Goal: Task Accomplishment & Management: Complete application form

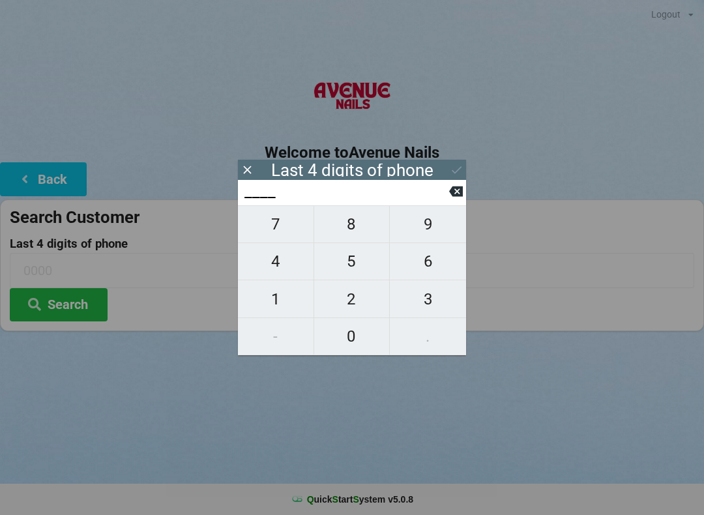
click at [345, 337] on span "0" at bounding box center [352, 336] width 76 height 27
type input "0___"
click at [351, 267] on span "5" at bounding box center [352, 261] width 76 height 27
type input "05__"
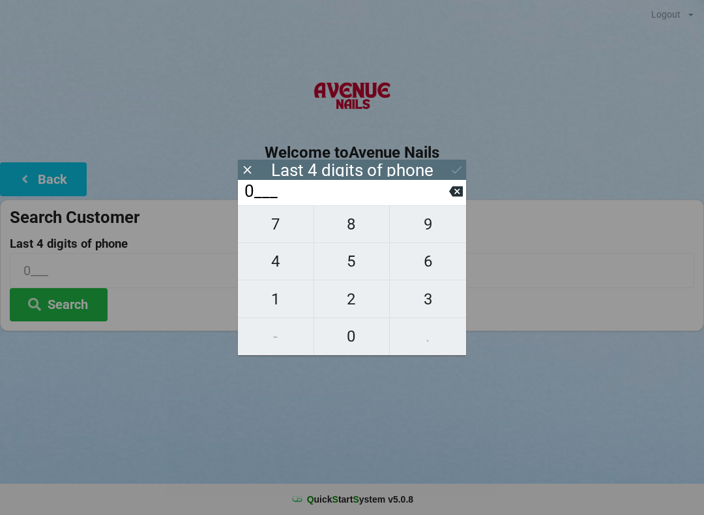
type input "05__"
click at [426, 224] on span "9" at bounding box center [428, 223] width 76 height 27
type input "059_"
click at [354, 337] on span "0" at bounding box center [352, 336] width 76 height 27
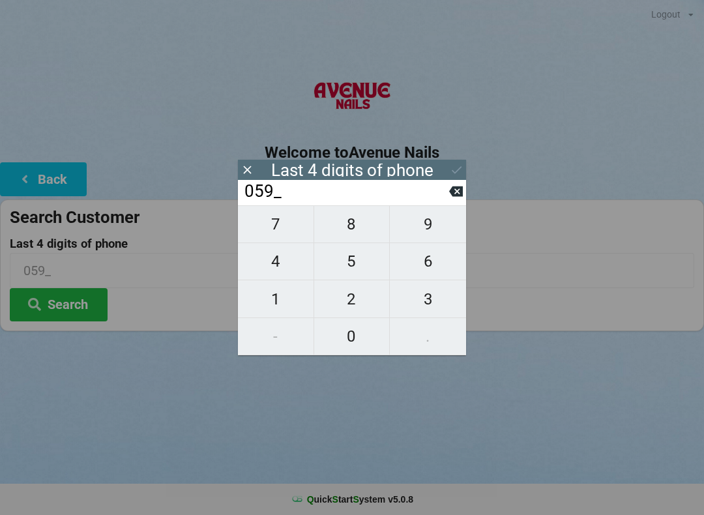
type input "0590"
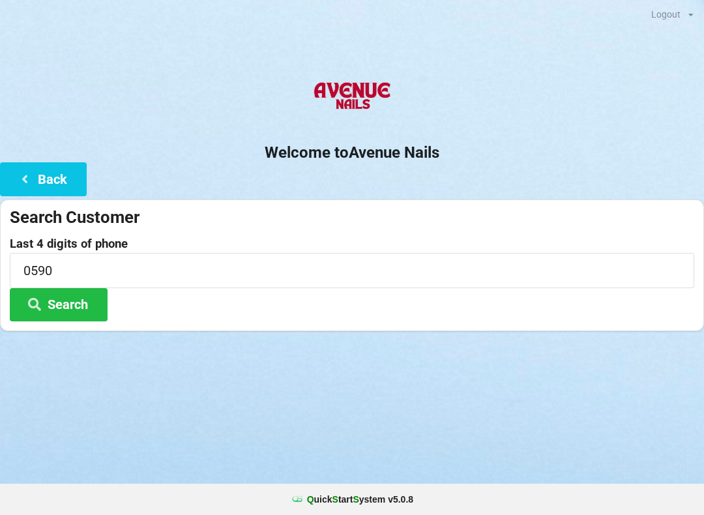
click at [543, 93] on div at bounding box center [352, 98] width 704 height 55
click at [74, 299] on button "Search" at bounding box center [59, 304] width 98 height 33
click at [212, 266] on input "0590" at bounding box center [352, 270] width 684 height 35
click at [594, 81] on div at bounding box center [352, 98] width 704 height 55
click at [76, 315] on button "Search" at bounding box center [59, 304] width 98 height 33
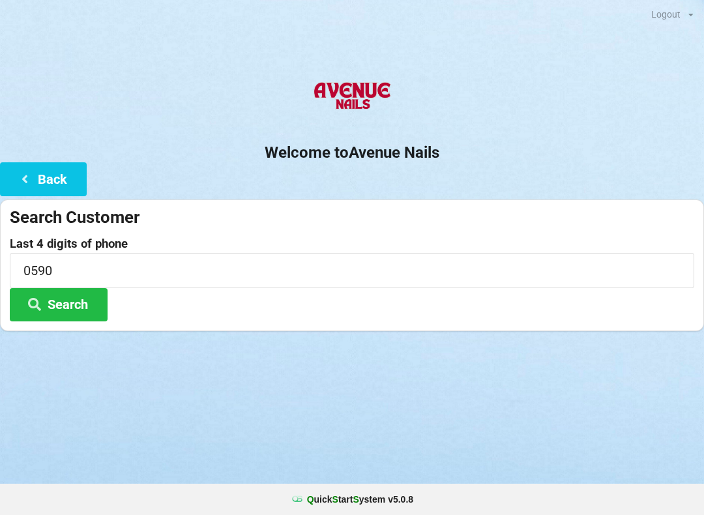
click at [59, 175] on button "Back" at bounding box center [43, 178] width 87 height 33
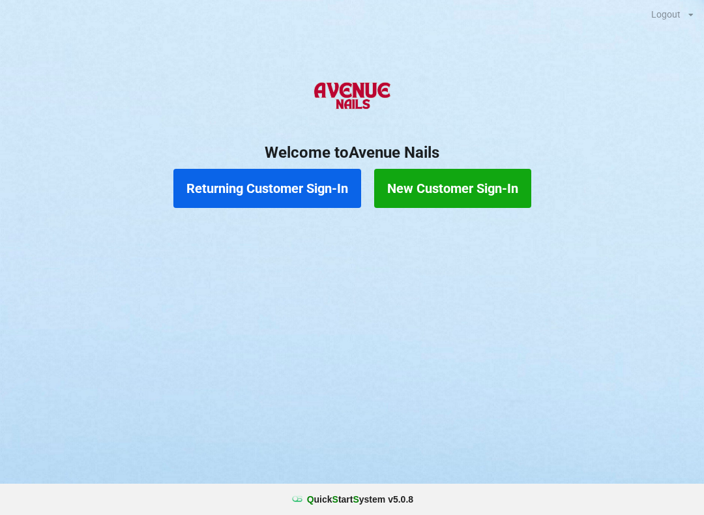
click at [474, 188] on button "New Customer Sign-In" at bounding box center [452, 188] width 157 height 39
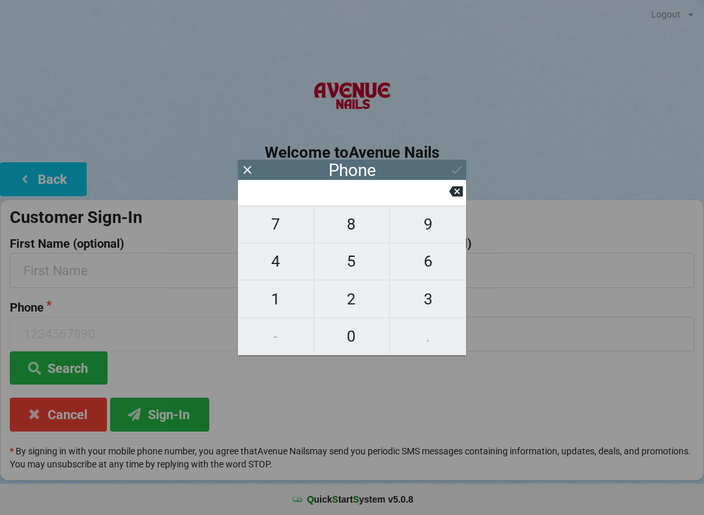
click at [282, 263] on span "4" at bounding box center [276, 261] width 76 height 27
type input "4"
click at [357, 330] on span "0" at bounding box center [352, 336] width 76 height 27
type input "40"
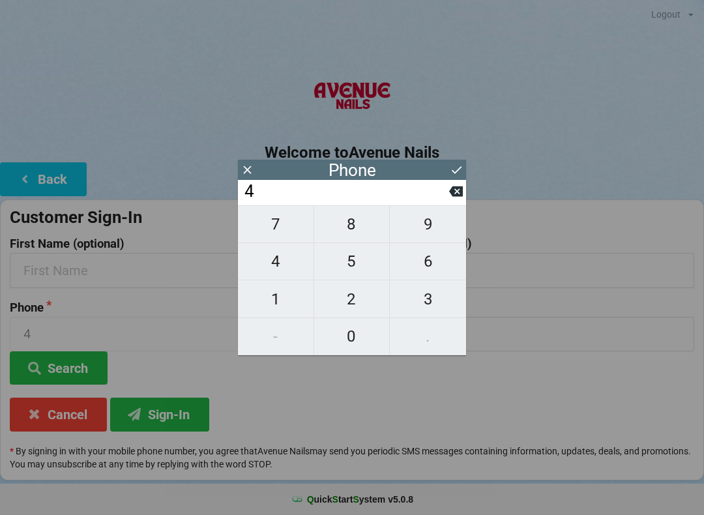
type input "40"
click at [276, 228] on span "7" at bounding box center [276, 223] width 76 height 27
type input "407"
click at [261, 227] on span "7" at bounding box center [276, 223] width 76 height 27
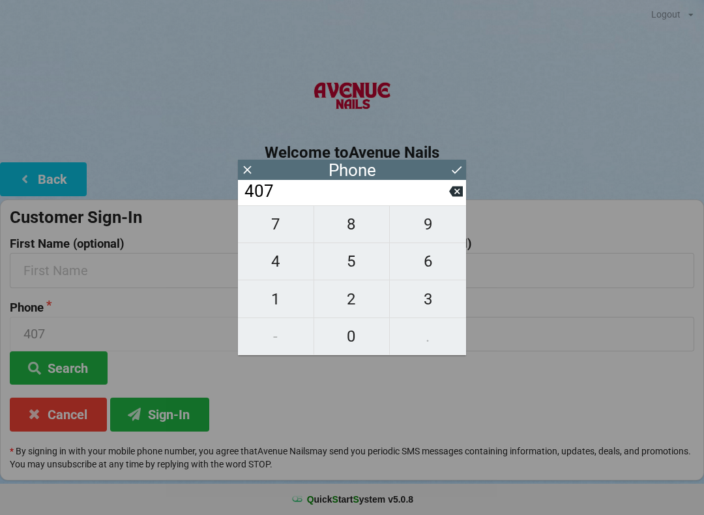
type input "4077"
click at [267, 303] on span "1" at bounding box center [276, 298] width 76 height 27
type input "40771"
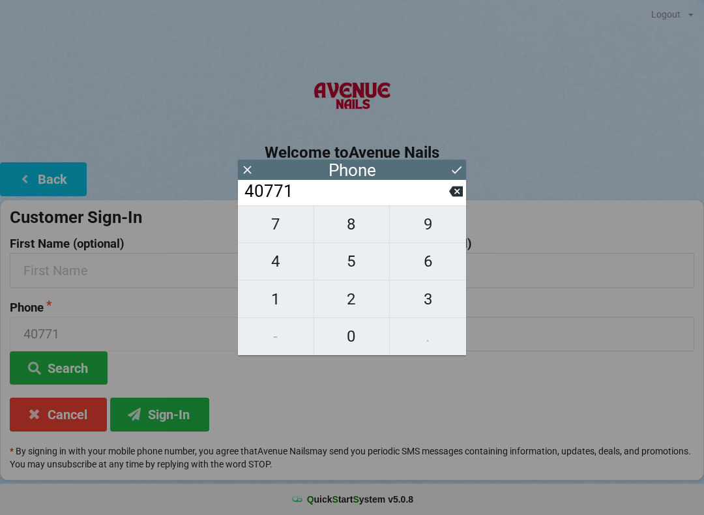
click at [419, 265] on span "6" at bounding box center [428, 261] width 76 height 27
type input "407716"
click at [347, 335] on span "0" at bounding box center [352, 336] width 76 height 27
type input "4077160"
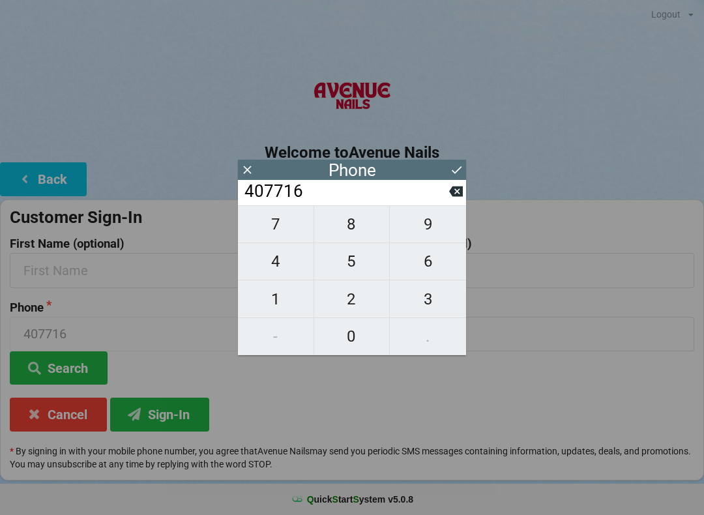
type input "4077160"
click at [349, 267] on span "5" at bounding box center [352, 261] width 76 height 27
type input "40771605"
click at [431, 219] on span "9" at bounding box center [428, 223] width 76 height 27
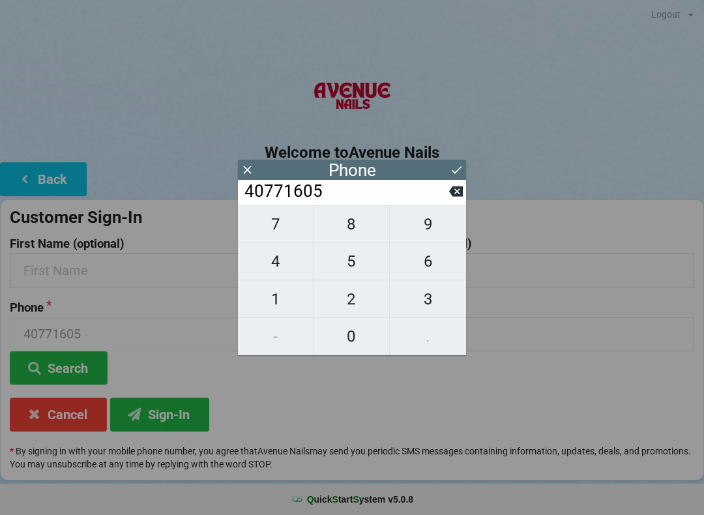
type input "407716059"
click at [353, 334] on span "0" at bounding box center [352, 336] width 76 height 27
type input "4077160590"
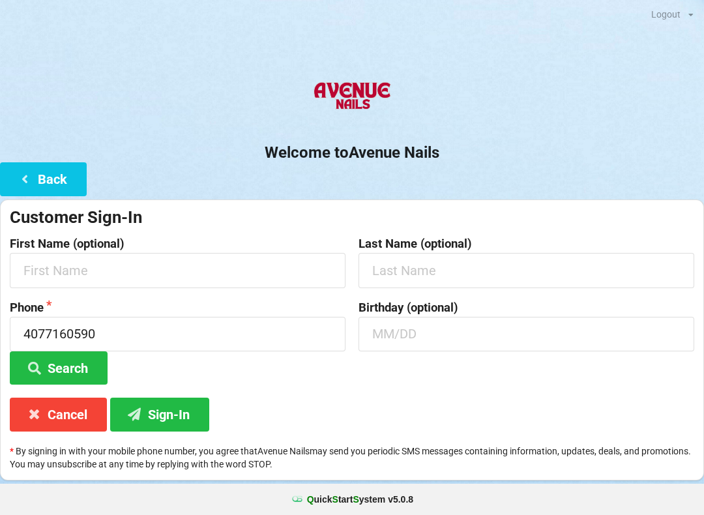
click at [517, 106] on div at bounding box center [352, 98] width 704 height 55
click at [91, 276] on input "text" at bounding box center [178, 270] width 336 height 35
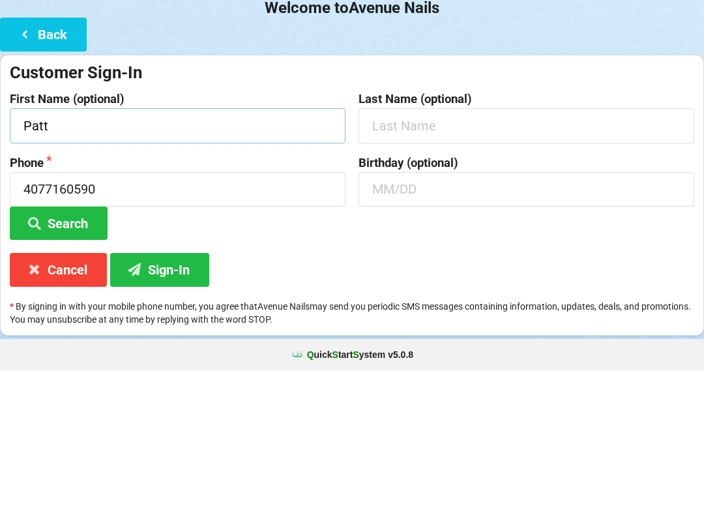
type input "Patt"
click at [431, 253] on input "text" at bounding box center [526, 270] width 336 height 35
type input "[PERSON_NAME]"
click at [410, 317] on input "text" at bounding box center [526, 334] width 336 height 35
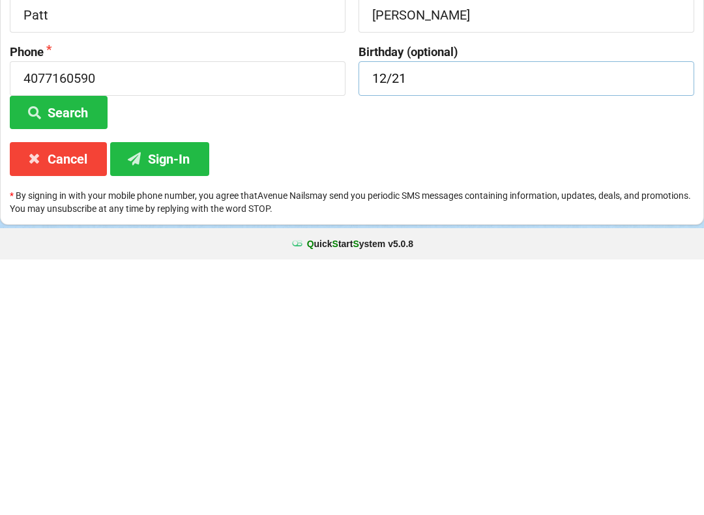
type input "12/21"
click at [172, 398] on button "Sign-In" at bounding box center [159, 414] width 99 height 33
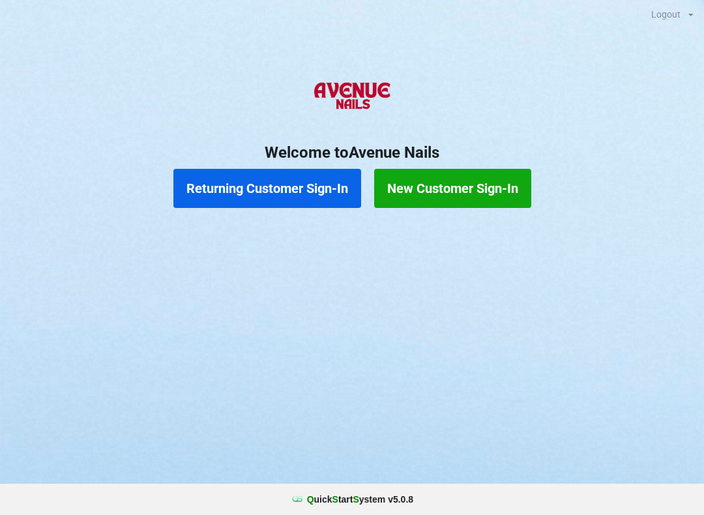
click at [263, 194] on button "Returning Customer Sign-In" at bounding box center [267, 188] width 188 height 39
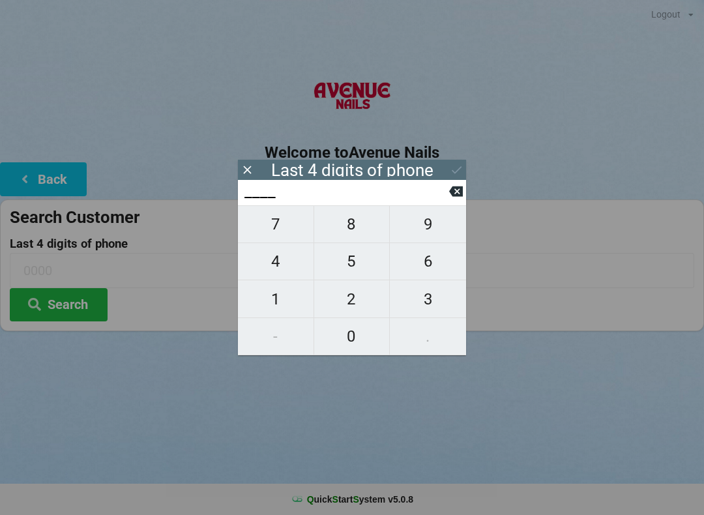
click at [358, 266] on span "5" at bounding box center [352, 261] width 76 height 27
type input "5___"
click at [420, 273] on span "6" at bounding box center [428, 261] width 76 height 27
type input "56__"
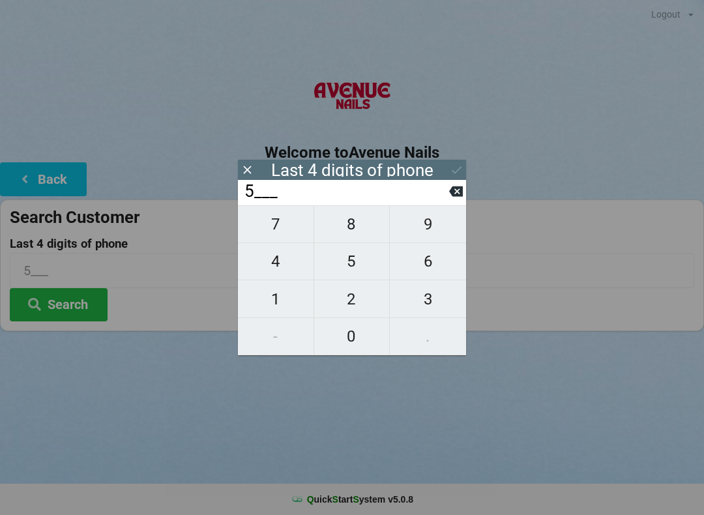
type input "56__"
click at [342, 237] on span "8" at bounding box center [352, 223] width 76 height 27
type input "568_"
click at [347, 333] on span "0" at bounding box center [352, 336] width 76 height 27
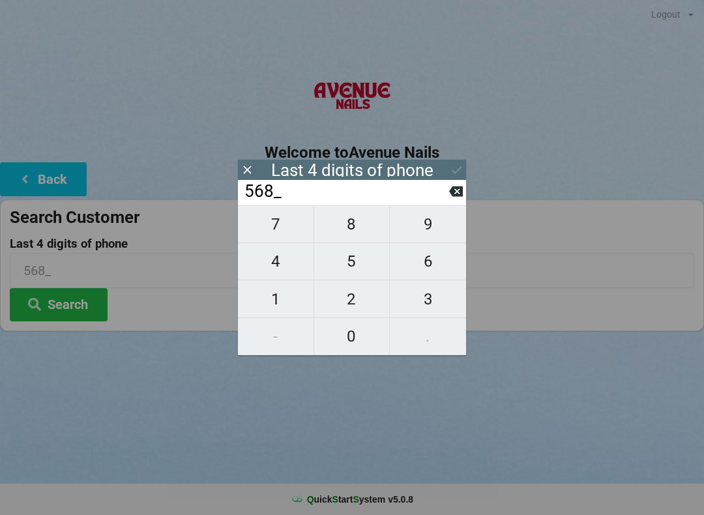
type input "5680"
click at [452, 171] on icon at bounding box center [457, 170] width 14 height 14
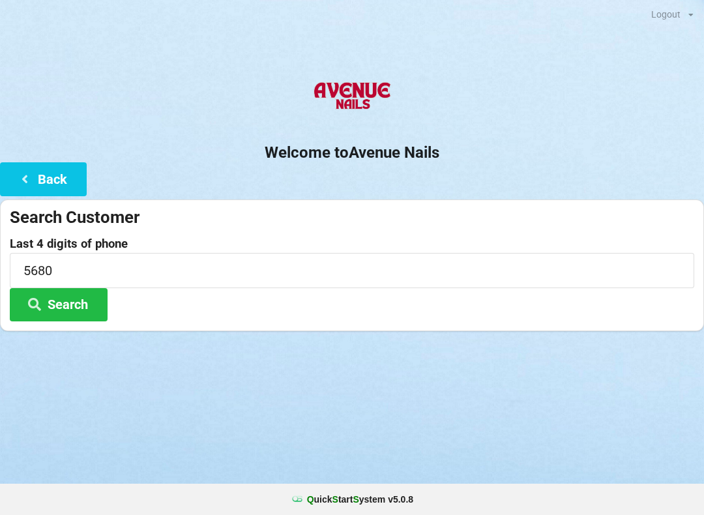
click at [57, 298] on button "Search" at bounding box center [59, 304] width 98 height 33
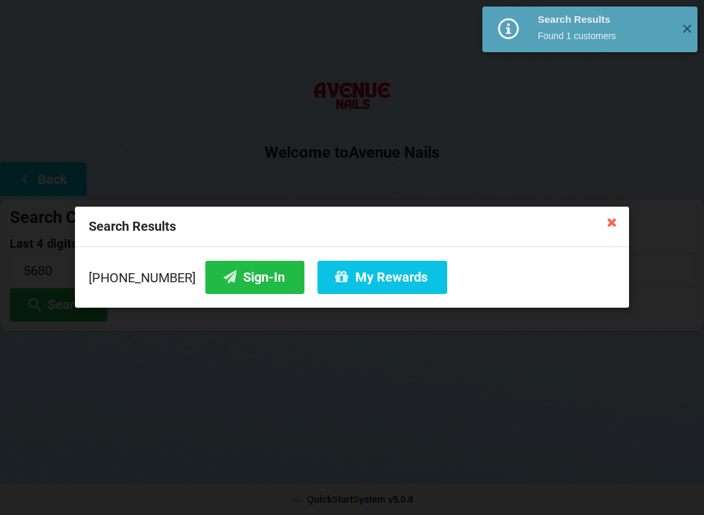
click at [220, 276] on button "Sign-In" at bounding box center [254, 277] width 99 height 33
